Goal: Book appointment/travel/reservation

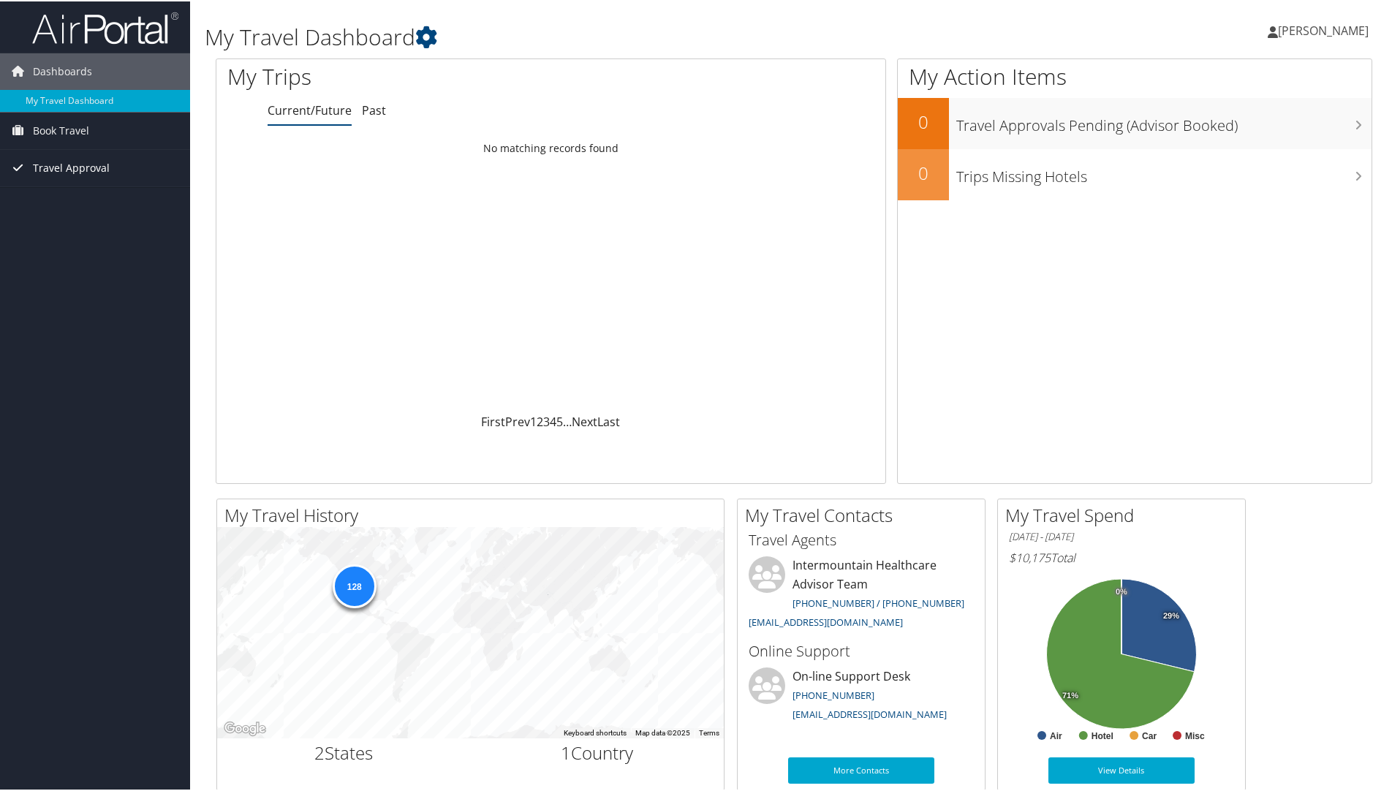
drag, startPoint x: 102, startPoint y: 133, endPoint x: 172, endPoint y: 164, distance: 76.6
click at [102, 133] on link "Book Travel" at bounding box center [95, 129] width 190 height 37
click at [38, 129] on span "Book Travel" at bounding box center [61, 129] width 56 height 37
click at [39, 127] on span "Book Travel" at bounding box center [61, 129] width 56 height 37
click at [48, 177] on link "Book/Manage Online Trips" at bounding box center [95, 181] width 190 height 22
